Goal: Book appointment/travel/reservation

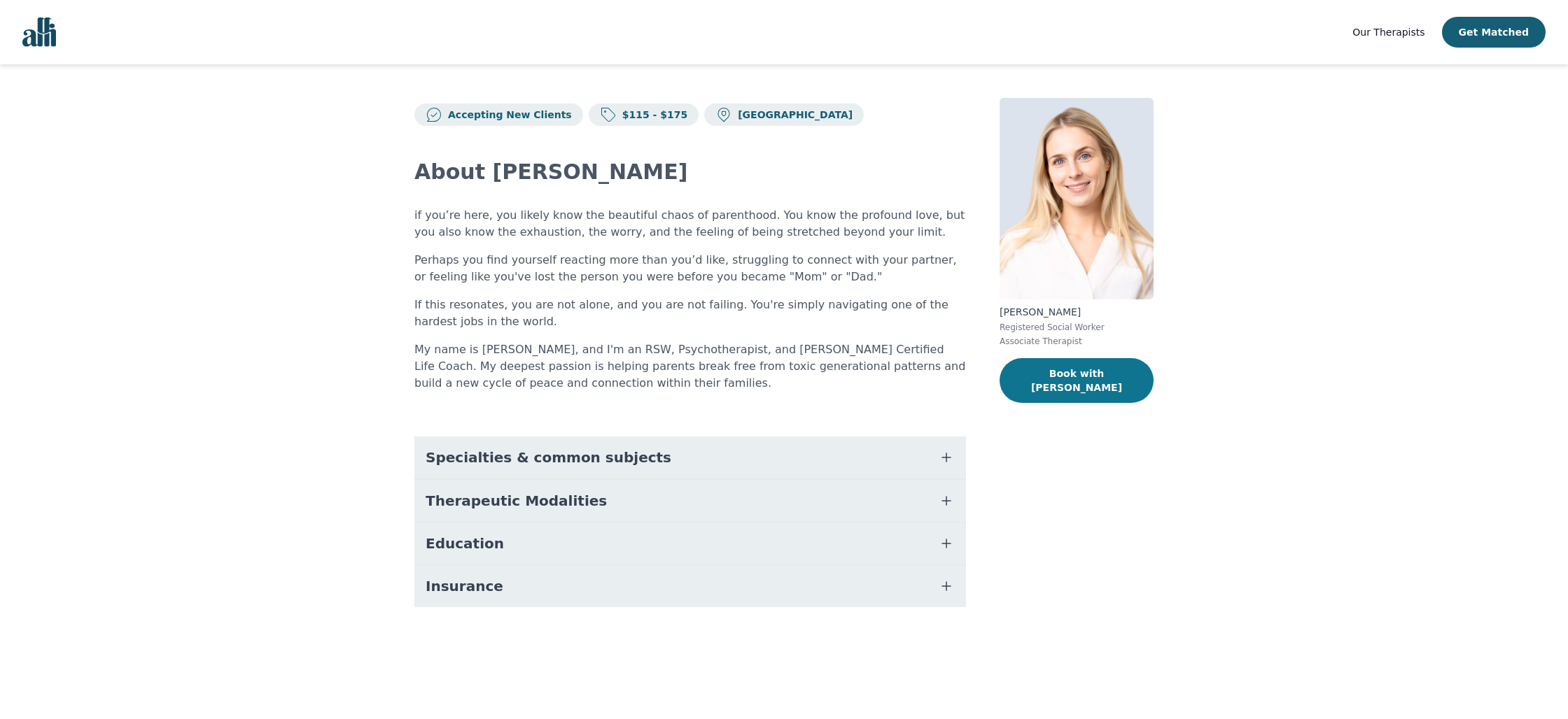
click at [1081, 376] on button "Book with [PERSON_NAME]" at bounding box center [1077, 380] width 154 height 45
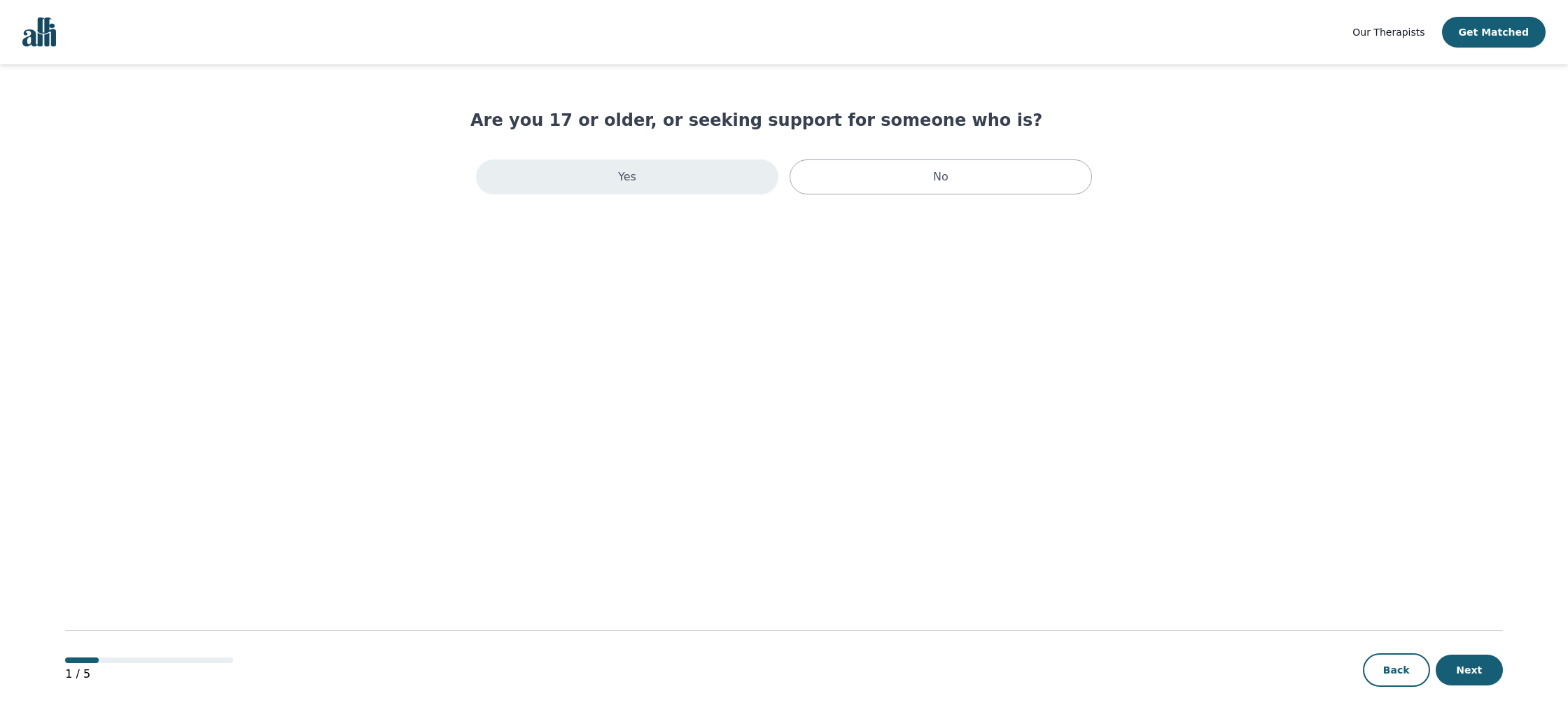
click at [627, 177] on p "Yes" at bounding box center [627, 176] width 19 height 17
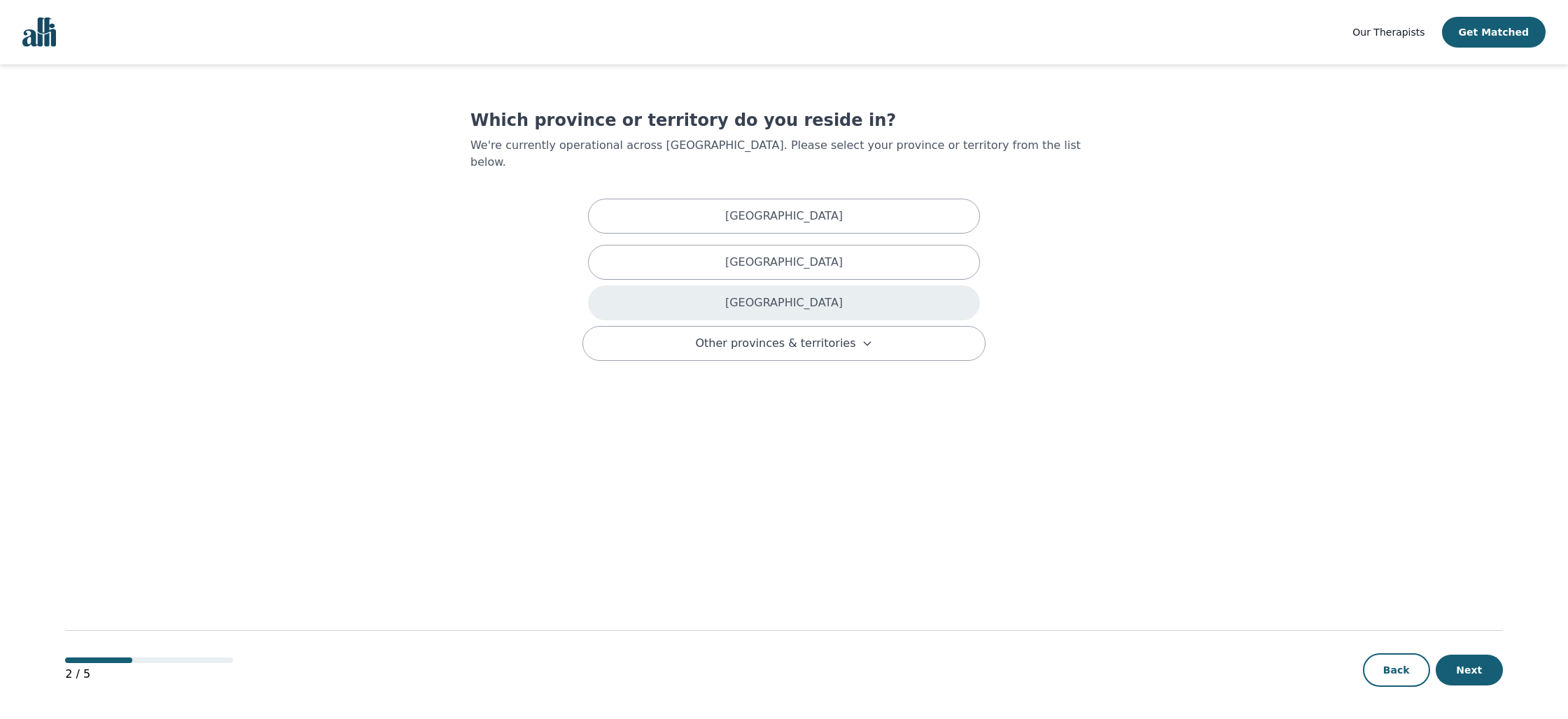
click at [655, 285] on div "[GEOGRAPHIC_DATA]" at bounding box center [784, 302] width 392 height 35
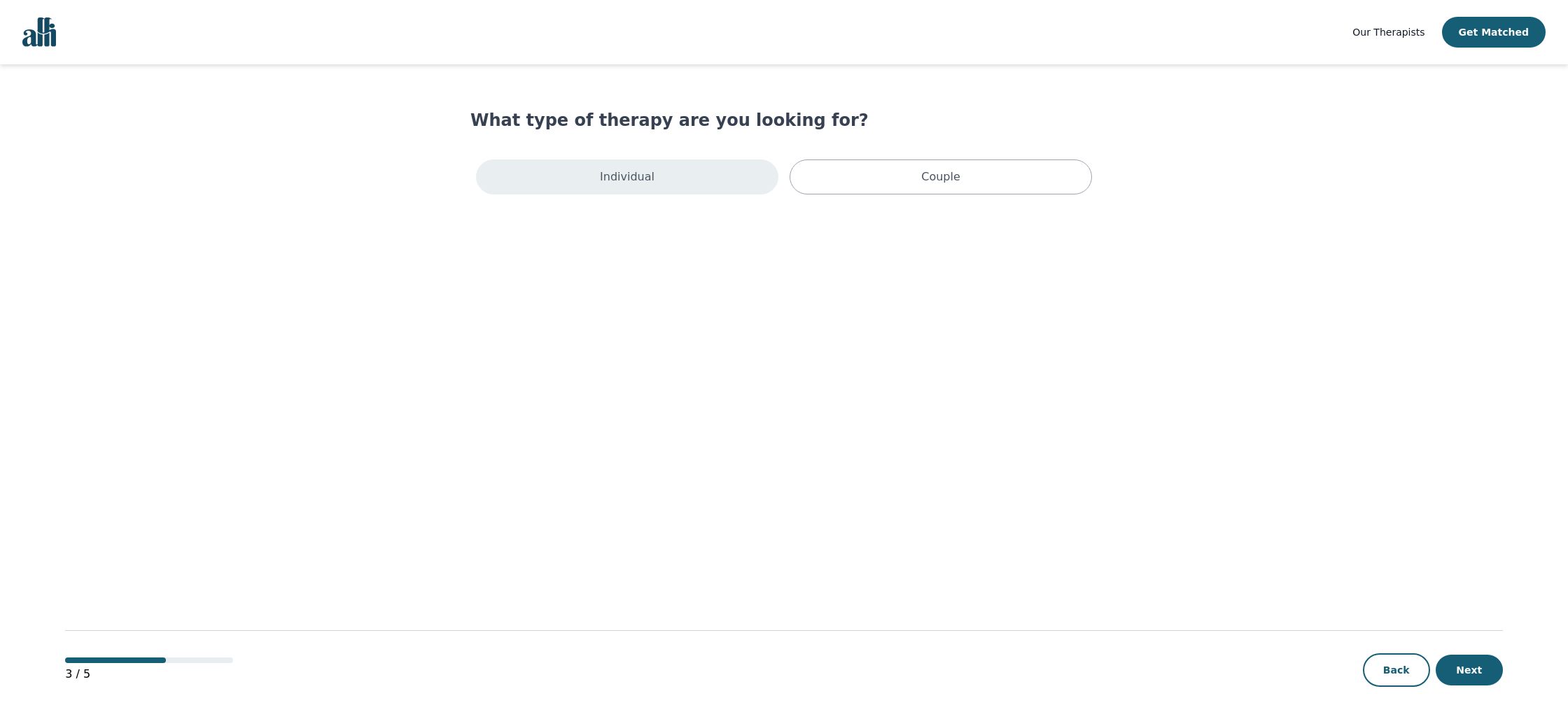
click at [642, 171] on p "Individual" at bounding box center [627, 176] width 55 height 17
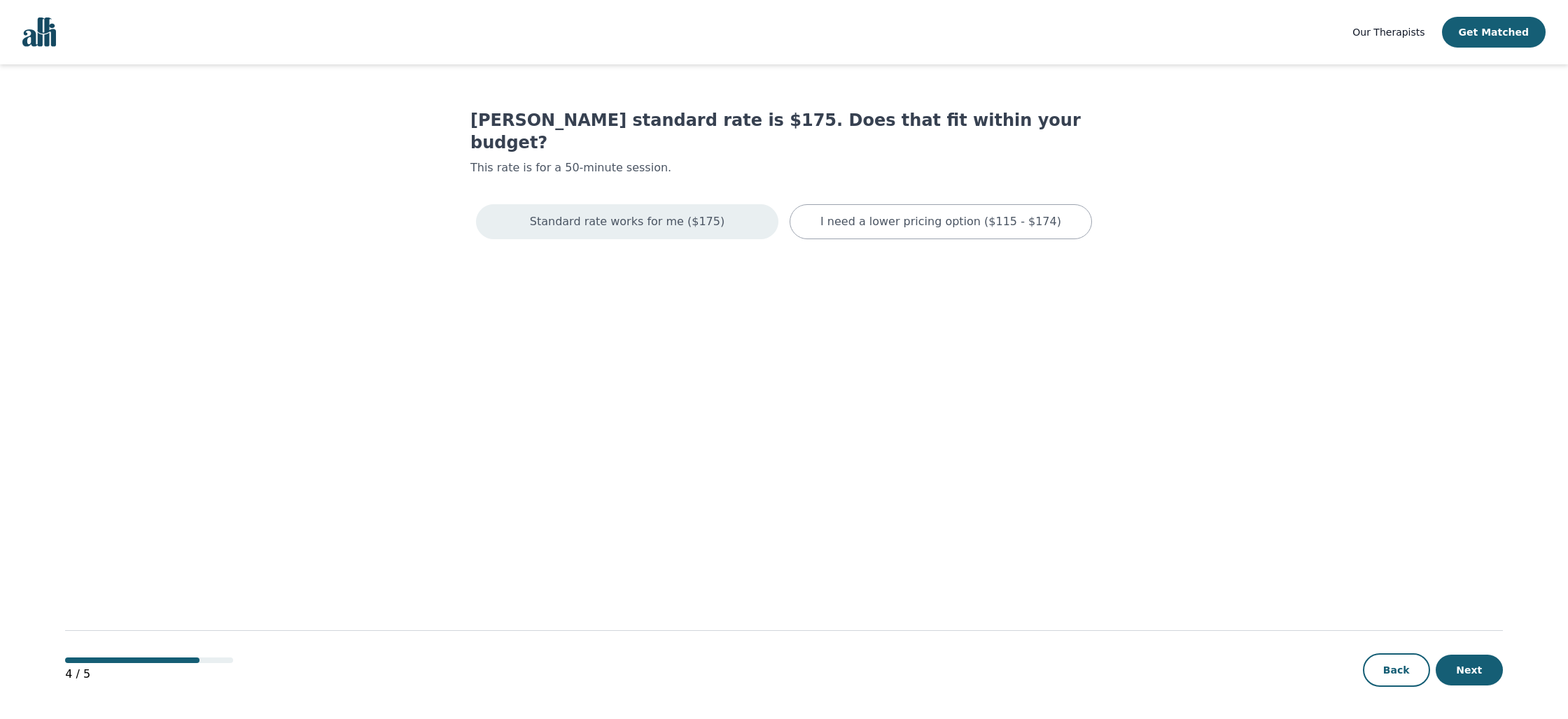
click at [647, 212] on div "Standard rate works for me ($175)" at bounding box center [627, 221] width 302 height 35
